Goal: Transaction & Acquisition: Purchase product/service

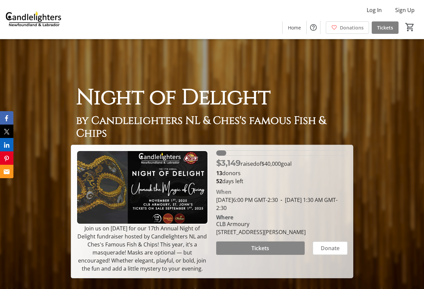
click at [261, 247] on span "Tickets" at bounding box center [260, 248] width 18 height 8
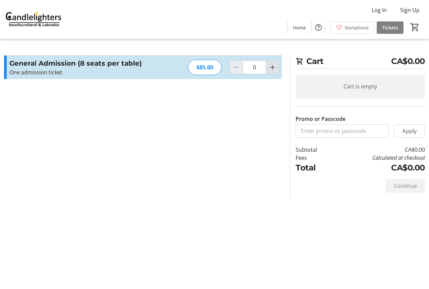
click at [272, 71] on mat-icon "Increment by one" at bounding box center [273, 67] width 8 height 8
type input "1"
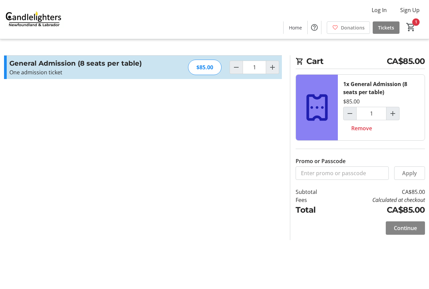
click at [407, 231] on span "Continue" at bounding box center [405, 228] width 23 height 8
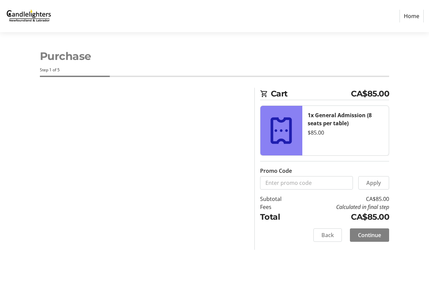
select select "CA"
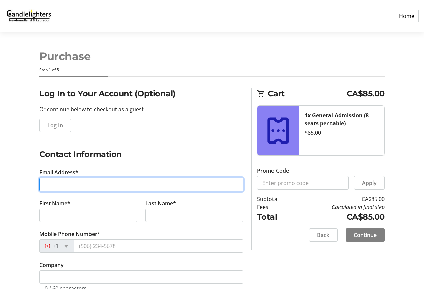
click at [56, 182] on input "Email Address*" at bounding box center [141, 184] width 204 height 13
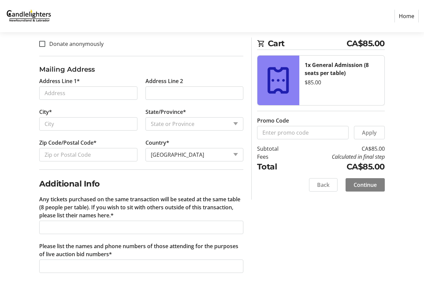
scroll to position [93, 0]
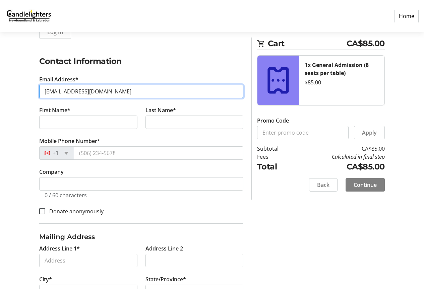
type input "[EMAIL_ADDRESS][DOMAIN_NAME]"
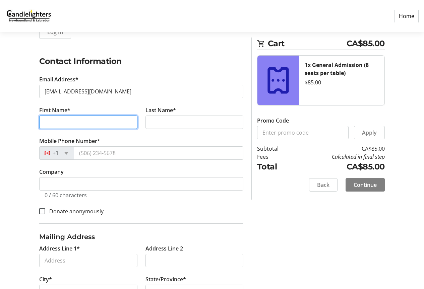
click at [54, 124] on input "First Name*" at bounding box center [88, 122] width 98 height 13
type input "Raylene"
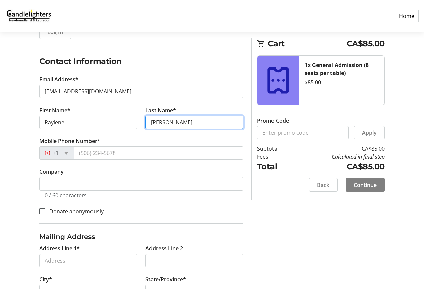
type input "[PERSON_NAME]"
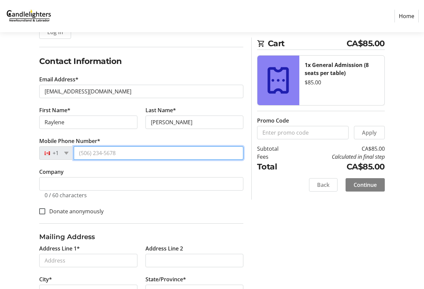
click at [102, 153] on input "Mobile Phone Number*" at bounding box center [159, 153] width 170 height 13
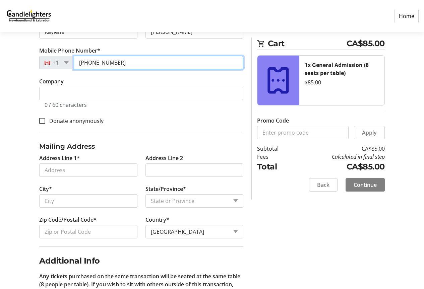
scroll to position [194, 0]
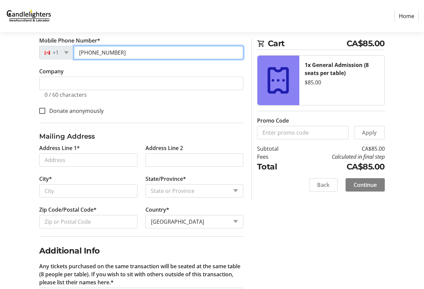
type input "[PHONE_NUMBER]"
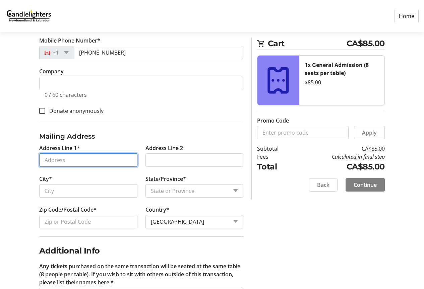
click at [62, 164] on input "Address Line 1*" at bounding box center [88, 160] width 98 height 13
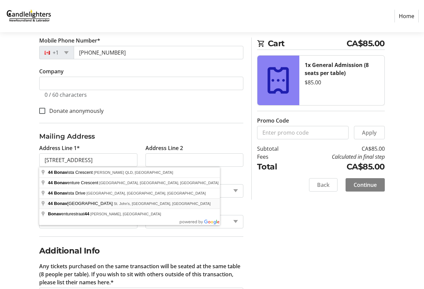
type input "[STREET_ADDRESS]"
type input "St. [PERSON_NAME]'s"
select select "NL"
type input "A1E 2N6"
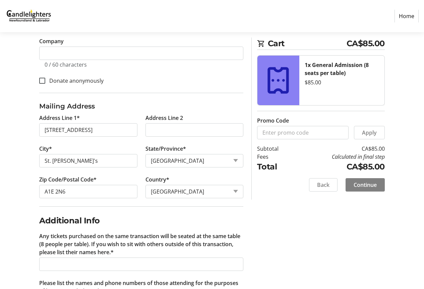
scroll to position [261, 0]
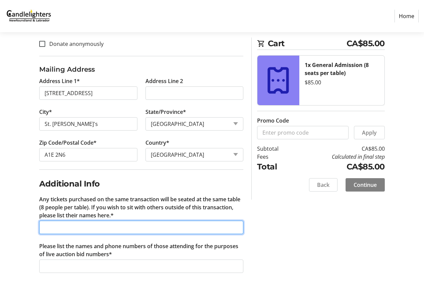
click at [56, 228] on input "Any tickets purchased on the same transaction will be seated at the same table …" at bounding box center [141, 227] width 204 height 13
type input "[PERSON_NAME], [PERSON_NAME], [PERSON_NAME]"
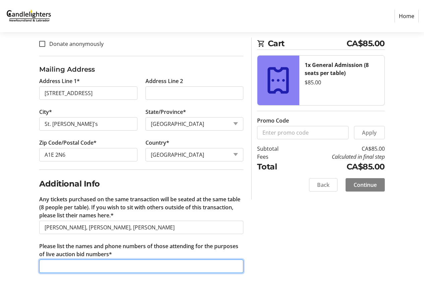
click at [51, 267] on input "Please list the names and phone numbers of those attending for the purposes of …" at bounding box center [141, 266] width 204 height 13
type input "[PERSON_NAME] - 7097433819"
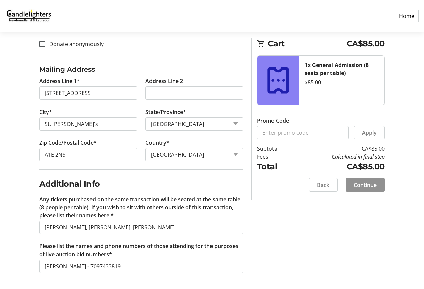
click at [366, 185] on span "Continue" at bounding box center [365, 185] width 23 height 8
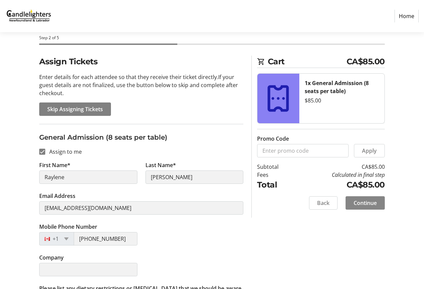
scroll to position [58, 0]
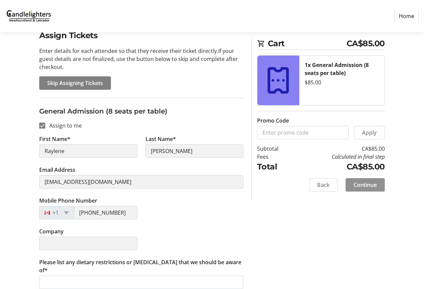
click at [367, 187] on span "Continue" at bounding box center [365, 185] width 23 height 8
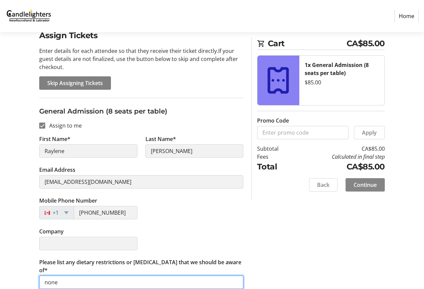
type input "none"
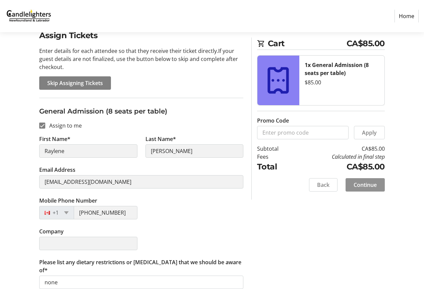
click at [368, 185] on span "Continue" at bounding box center [365, 185] width 23 height 8
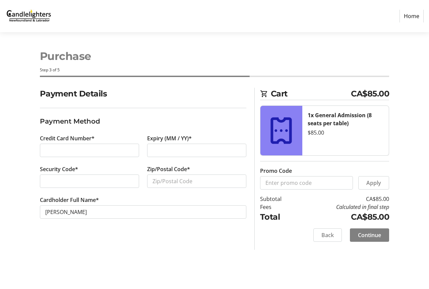
click at [45, 151] on iframe at bounding box center [89, 151] width 89 height 8
click at [177, 182] on input "Zip/Postal Code*" at bounding box center [196, 181] width 99 height 13
type input "A1E2N6"
click at [369, 235] on span "Continue" at bounding box center [369, 235] width 23 height 8
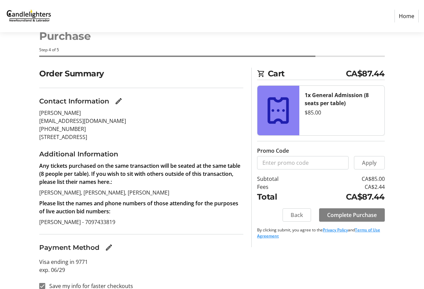
scroll to position [29, 0]
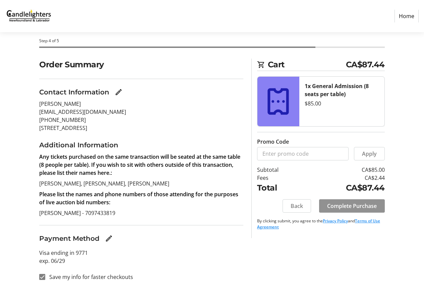
click at [348, 205] on span "Complete Purchase" at bounding box center [352, 206] width 50 height 8
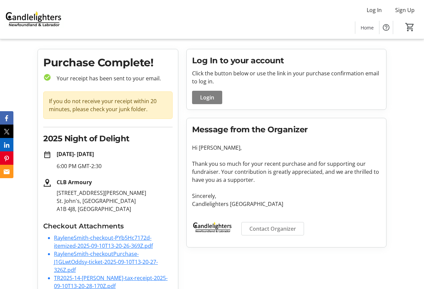
scroll to position [21, 0]
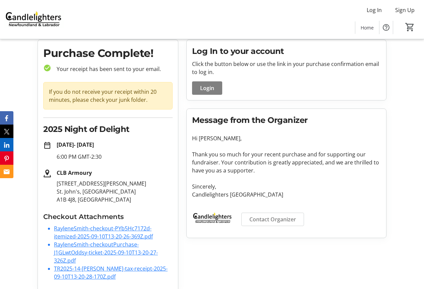
click at [86, 230] on link "RayleneSmith-checkout-PYb5Hc7172d-itemized-2025-09-10T13-20-26-369Z.pdf" at bounding box center [103, 232] width 99 height 15
drag, startPoint x: 90, startPoint y: 234, endPoint x: 266, endPoint y: 228, distance: 176.1
click at [266, 228] on div "Contact Organizer" at bounding box center [286, 220] width 197 height 26
